Goal: Task Accomplishment & Management: Manage account settings

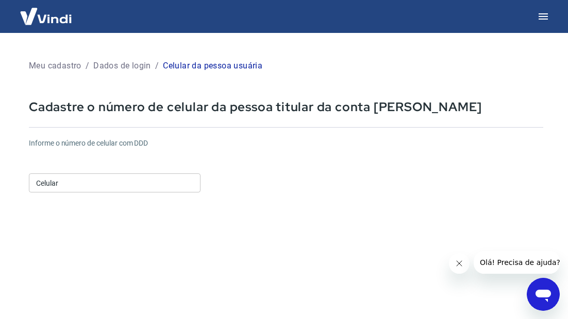
click at [62, 174] on input "Celular" at bounding box center [115, 183] width 172 height 19
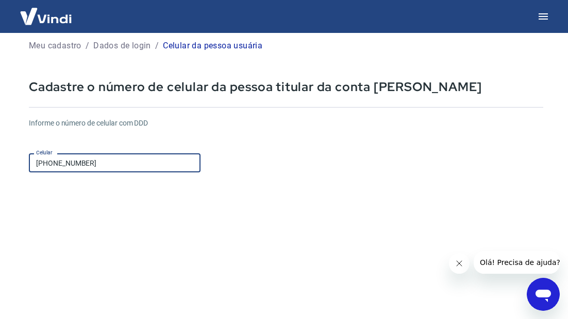
scroll to position [21, 0]
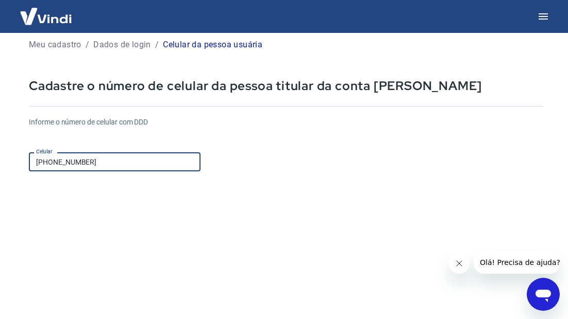
type input "(19) 99711-2204"
click at [461, 265] on icon "Close message from company" at bounding box center [459, 264] width 8 height 8
click at [124, 165] on input "(19) 99711-2204" at bounding box center [115, 161] width 172 height 19
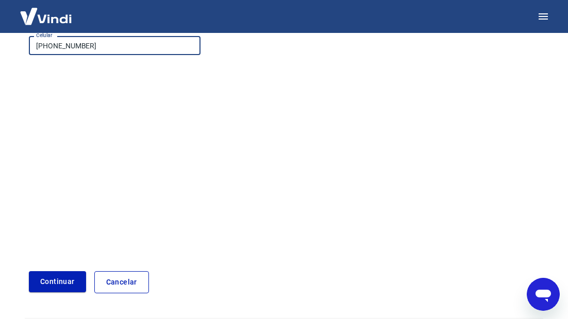
scroll to position [168, 0]
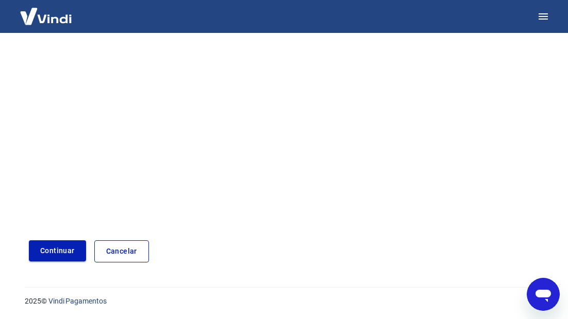
click at [56, 248] on button "Continuar" at bounding box center [57, 251] width 57 height 21
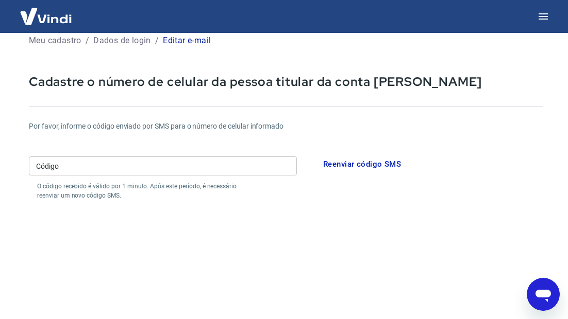
scroll to position [20, 0]
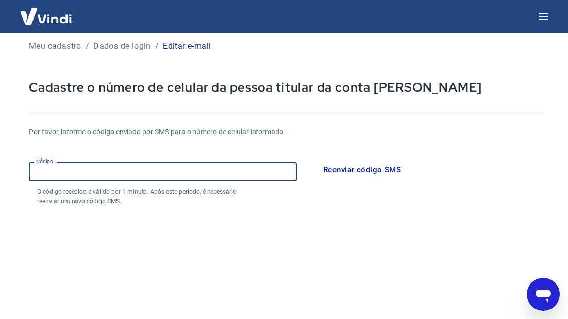
click at [93, 169] on input "Código" at bounding box center [163, 171] width 268 height 19
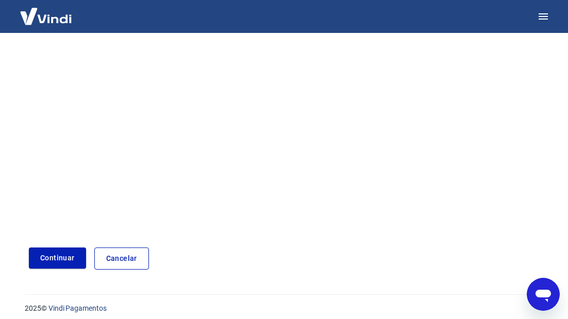
scroll to position [208, 0]
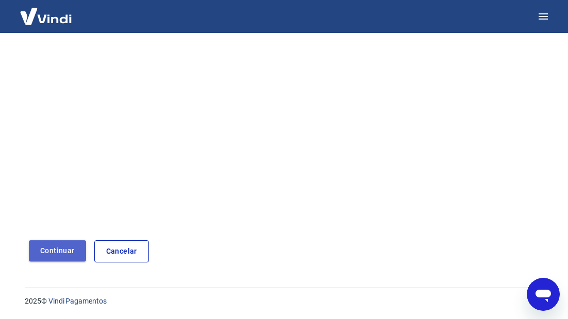
click at [47, 248] on button "Continuar" at bounding box center [57, 251] width 57 height 21
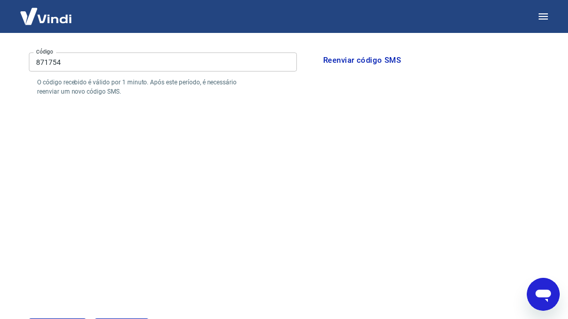
scroll to position [0, 0]
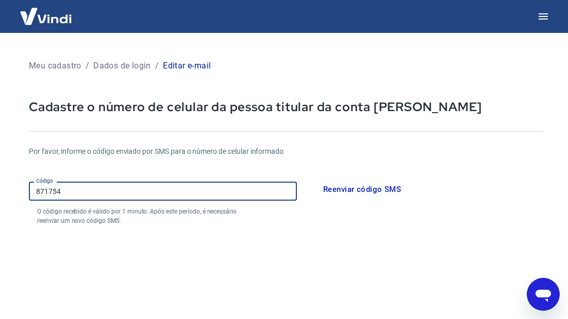
click at [71, 190] on input "871754" at bounding box center [163, 191] width 268 height 19
click at [253, 191] on input "871574" at bounding box center [163, 191] width 268 height 19
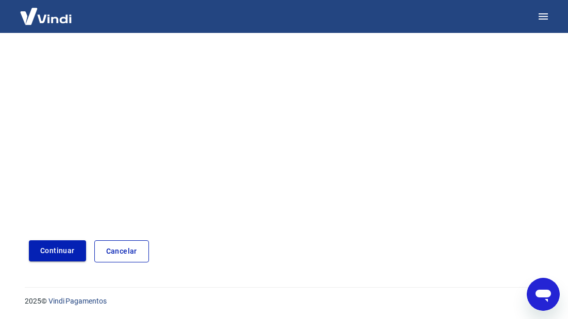
type input "871574"
click at [52, 259] on button "Continuar" at bounding box center [57, 251] width 57 height 21
